Goal: Task Accomplishment & Management: Complete application form

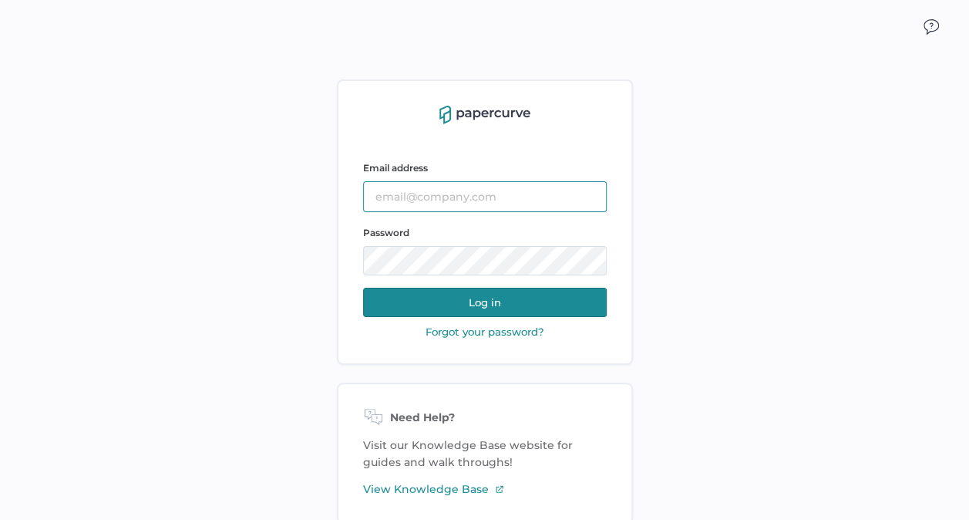
type input "kashton@saolrx.com"
click at [517, 301] on button "Log in" at bounding box center [485, 302] width 244 height 29
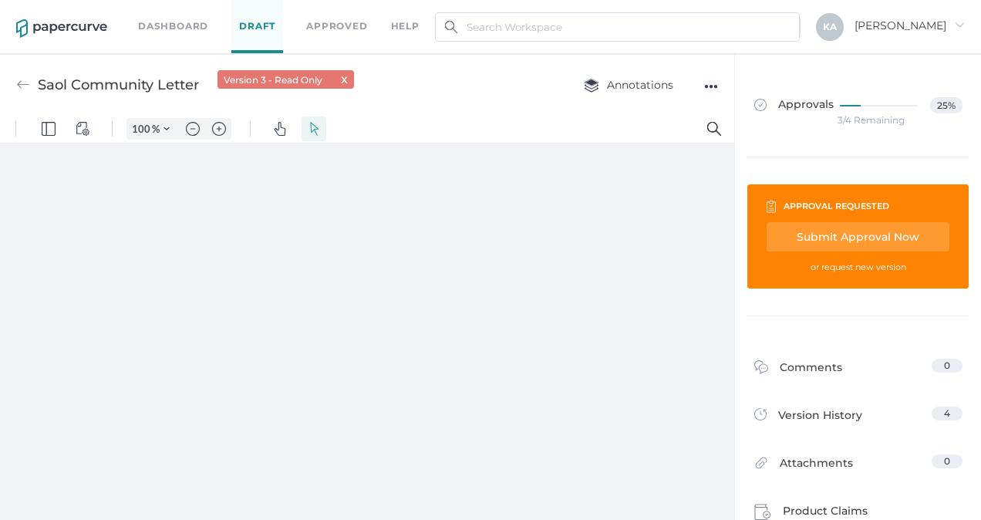
type input "88"
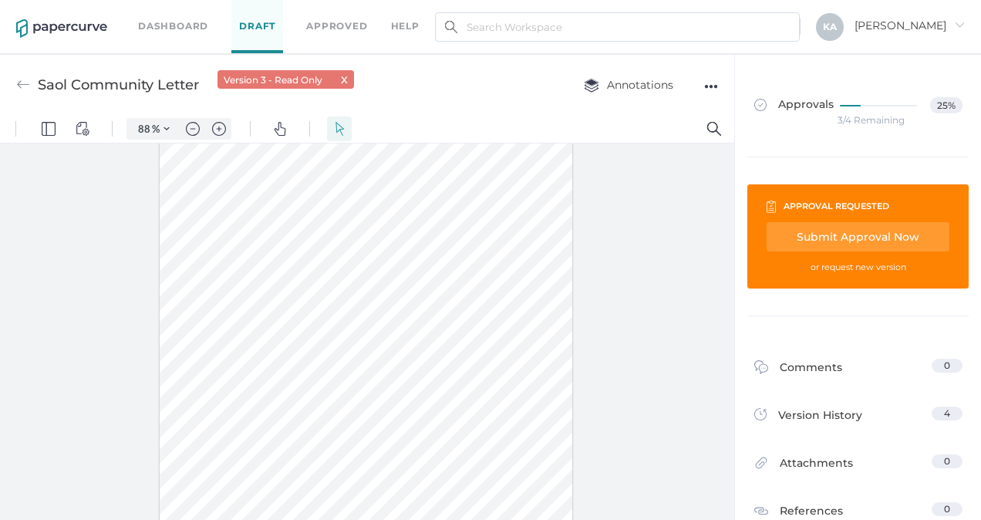
scroll to position [157, 0]
click at [29, 422] on div "Submit Approval Now" at bounding box center [20, 430] width 17 height 17
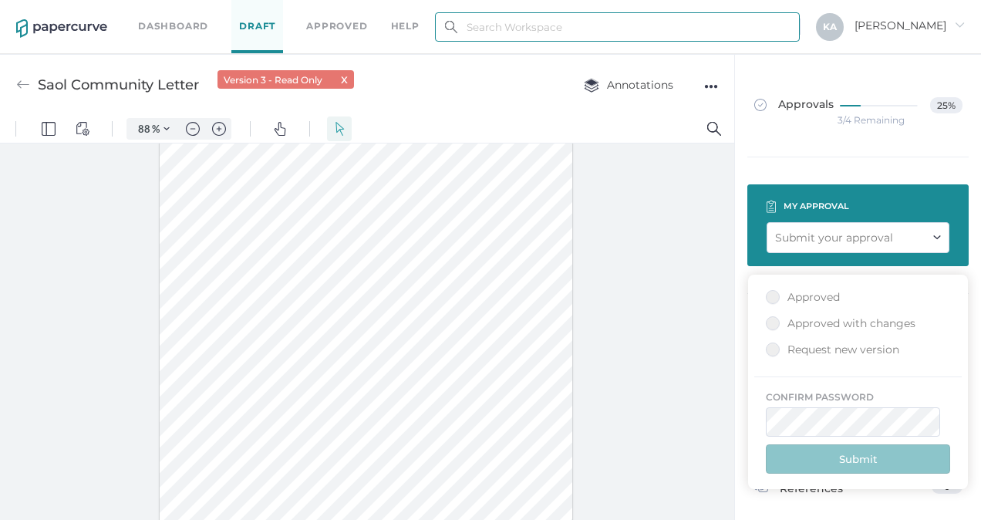
type input "[EMAIL_ADDRESS][DOMAIN_NAME]"
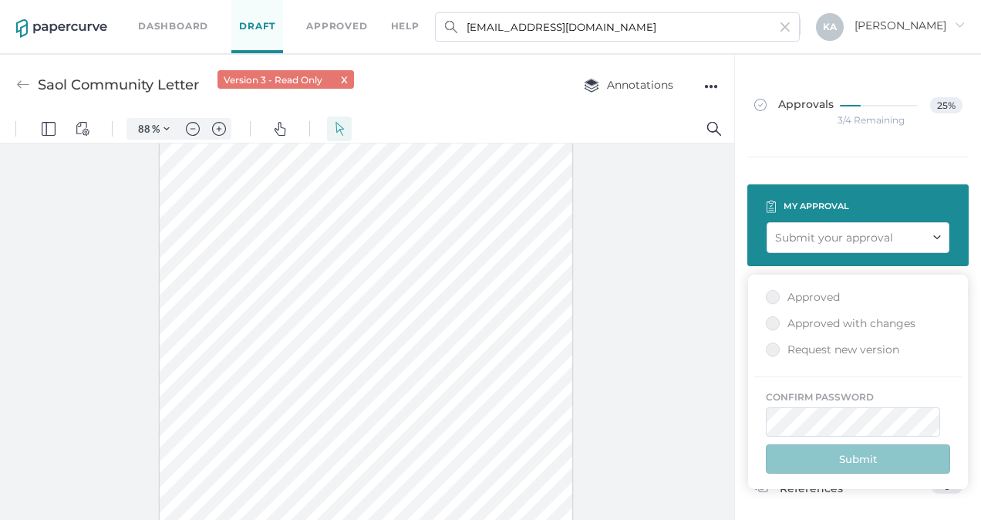
click at [772, 298] on div "Approved" at bounding box center [803, 297] width 74 height 15
click at [34, 438] on div "Submit your approval" at bounding box center [21, 450] width 25 height 25
click at [29, 422] on div "Submit your approval" at bounding box center [20, 430] width 17 height 17
click at [30, 442] on img at bounding box center [21, 450] width 17 height 17
click at [772, 298] on div "Approved" at bounding box center [803, 297] width 74 height 15
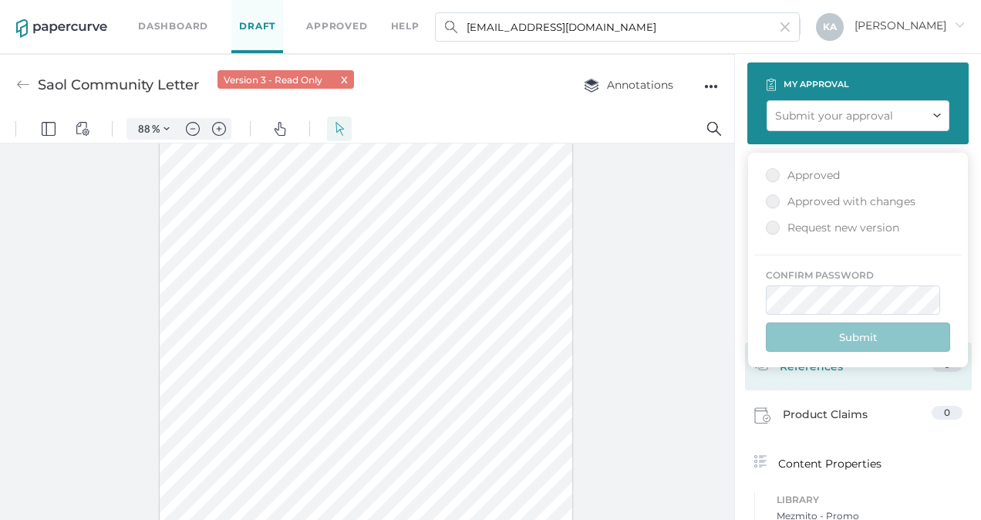
scroll to position [0, 0]
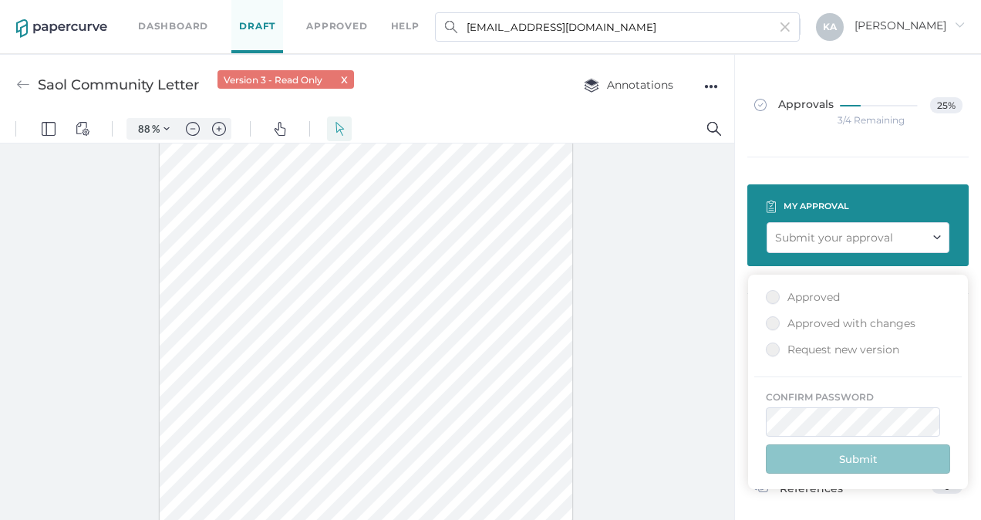
click at [177, 28] on link "Dashboard" at bounding box center [173, 26] width 70 height 17
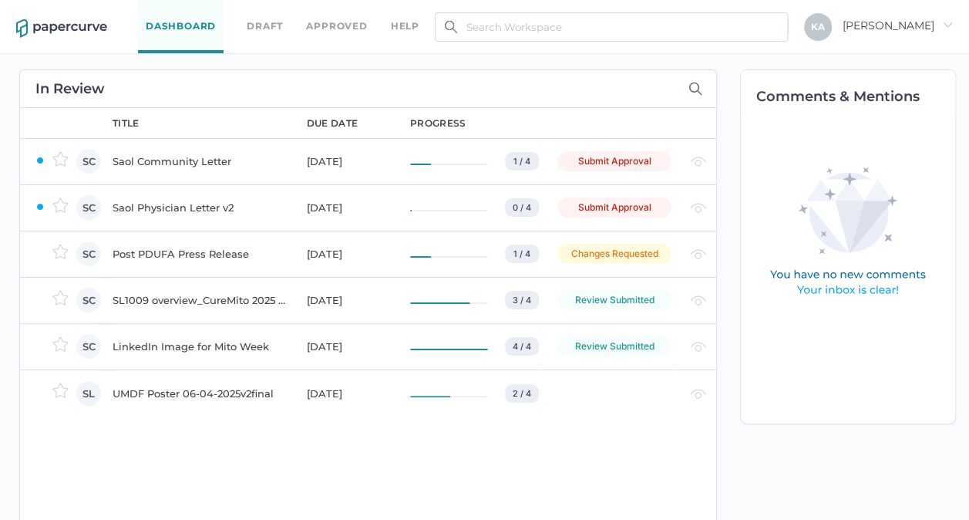
click at [199, 159] on div "Saol Community Letter" at bounding box center [201, 161] width 176 height 19
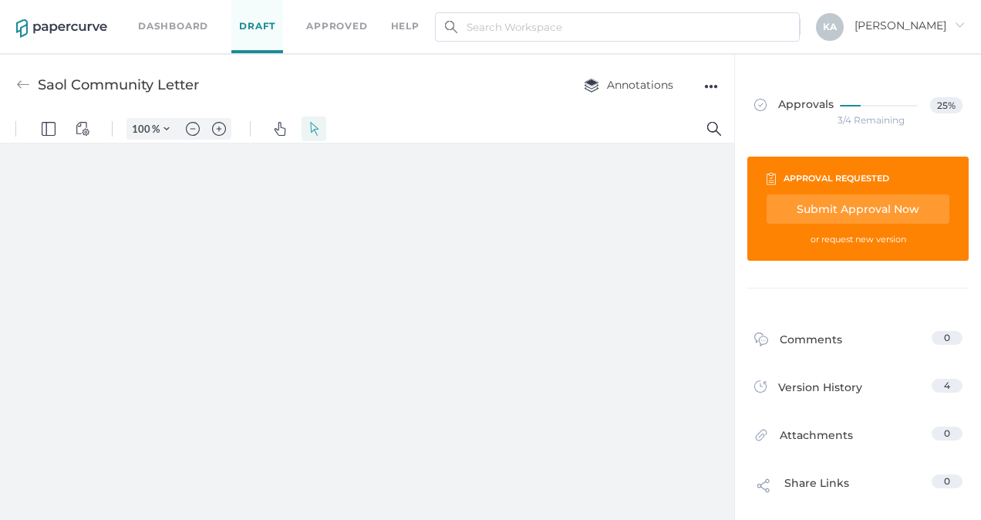
type input "88"
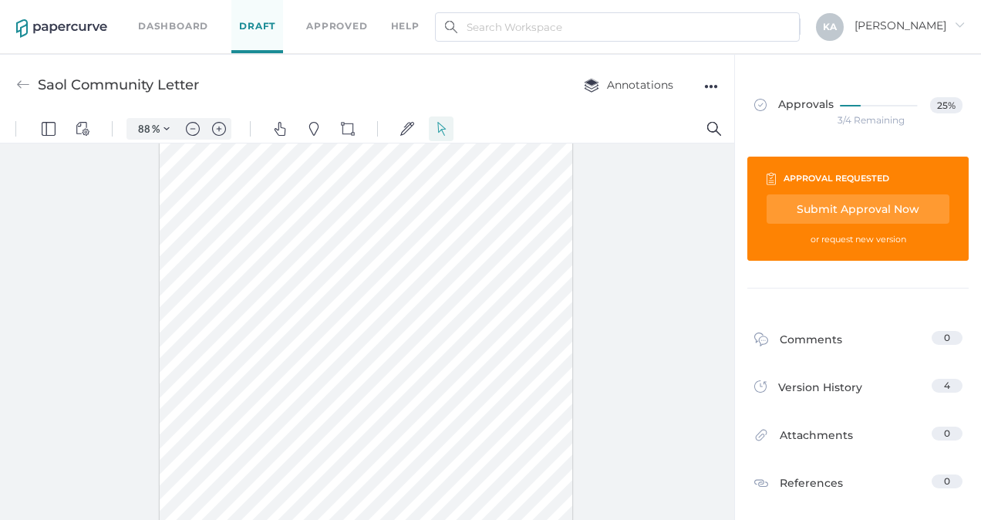
scroll to position [156, 0]
click at [29, 449] on div "Submit Approval Now" at bounding box center [20, 457] width 17 height 17
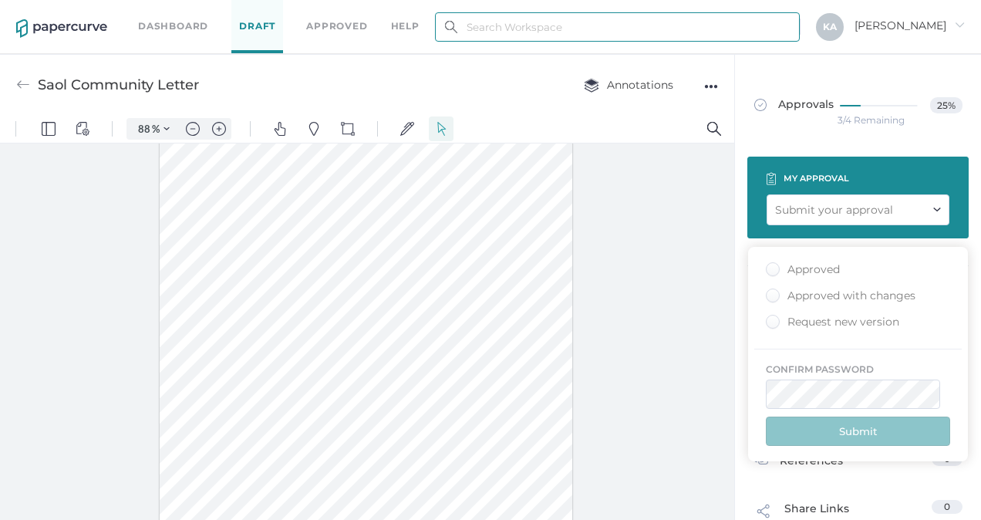
type input "[EMAIL_ADDRESS][DOMAIN_NAME]"
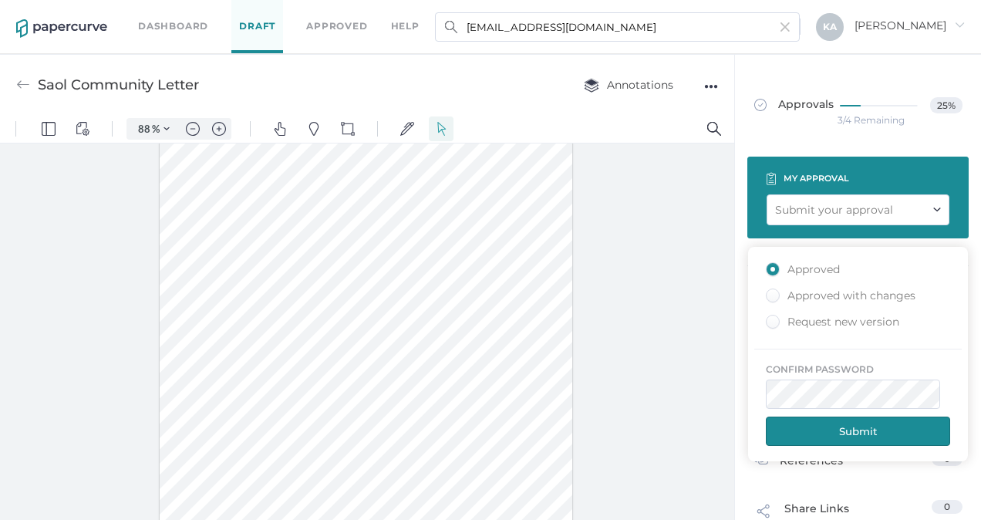
click at [162, 466] on button "Submit" at bounding box center [81, 478] width 162 height 25
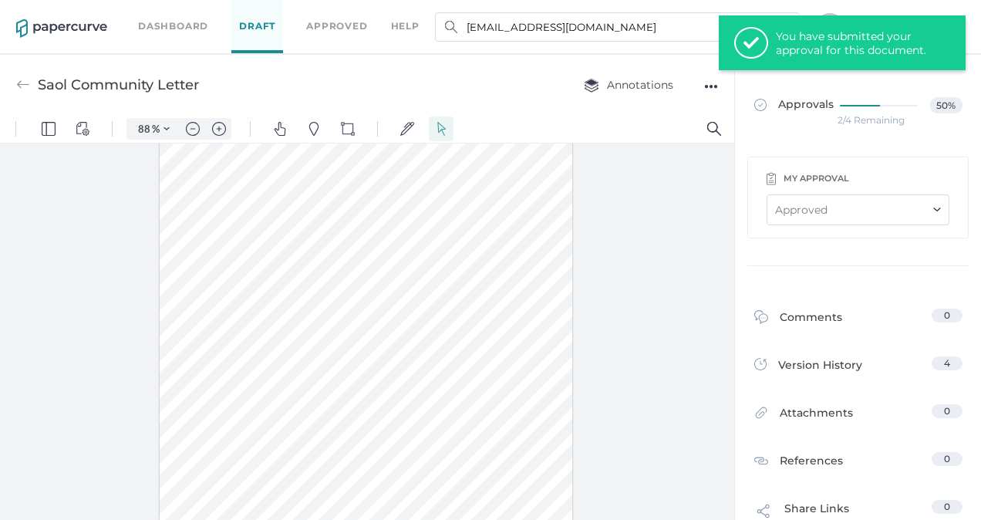
click at [183, 25] on link "Dashboard" at bounding box center [173, 26] width 70 height 17
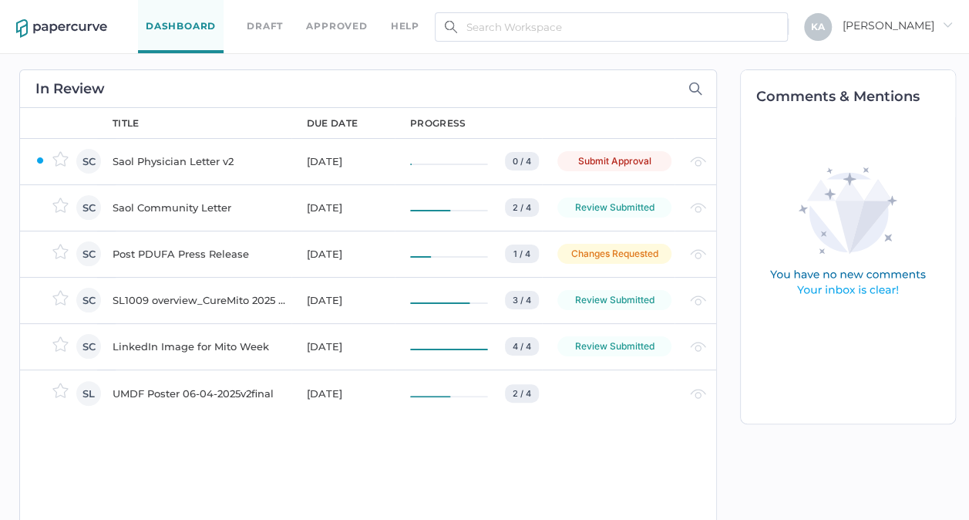
click at [177, 157] on div "Saol Physician Letter v2" at bounding box center [201, 161] width 176 height 19
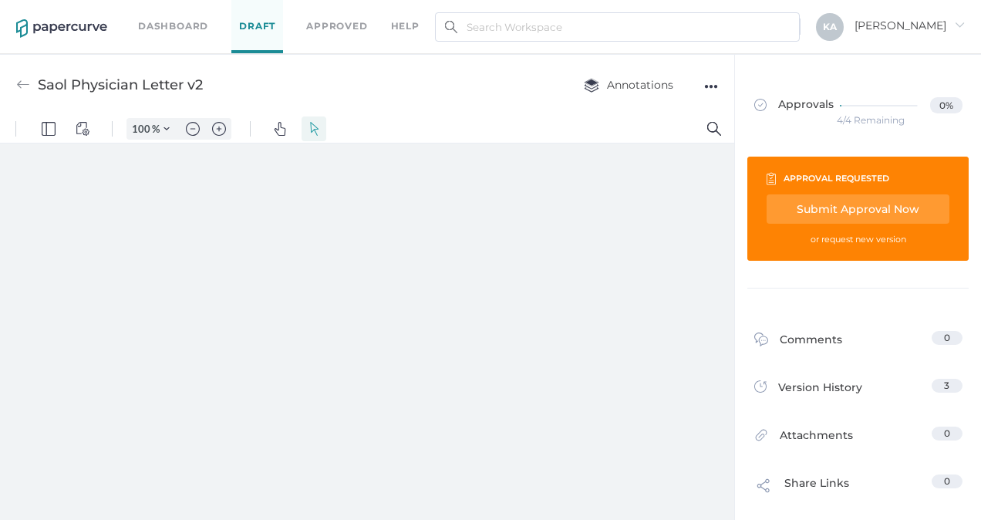
type input "88"
click at [168, 26] on link "Dashboard" at bounding box center [173, 26] width 70 height 17
